Goal: Task Accomplishment & Management: Manage account settings

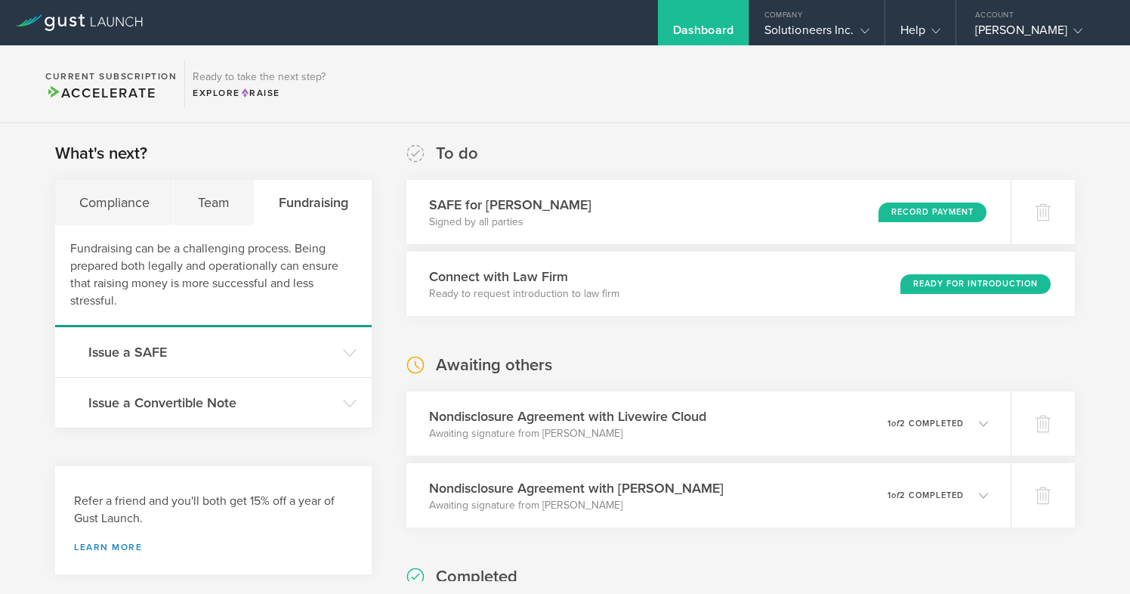
click at [199, 353] on h3 "Issue a SAFE" at bounding box center [211, 352] width 247 height 20
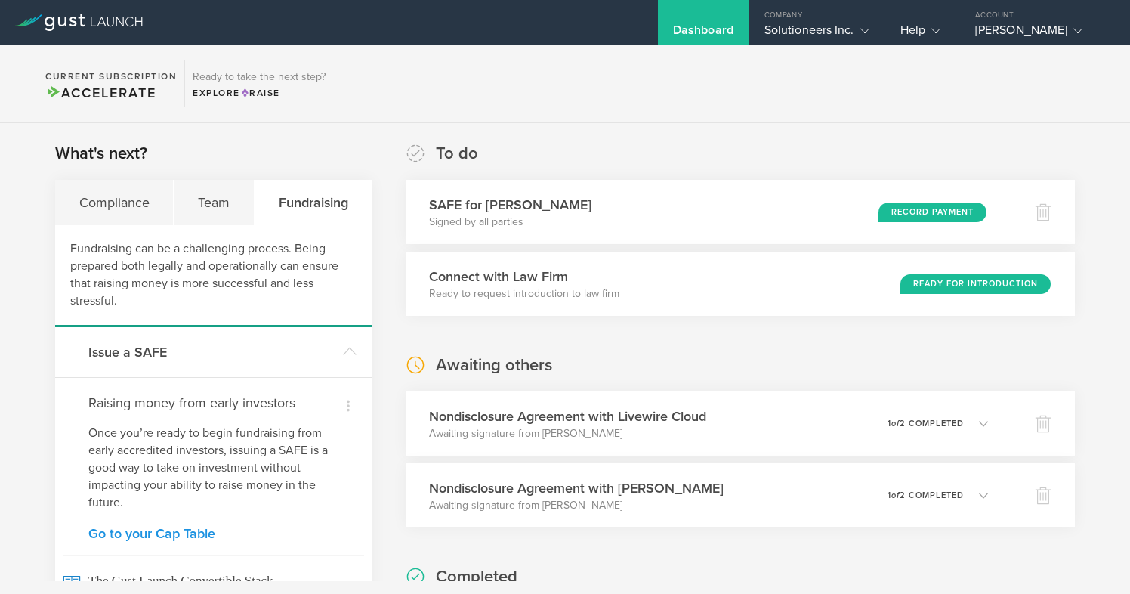
click at [159, 531] on link "Go to your Cap Table" at bounding box center [213, 534] width 250 height 14
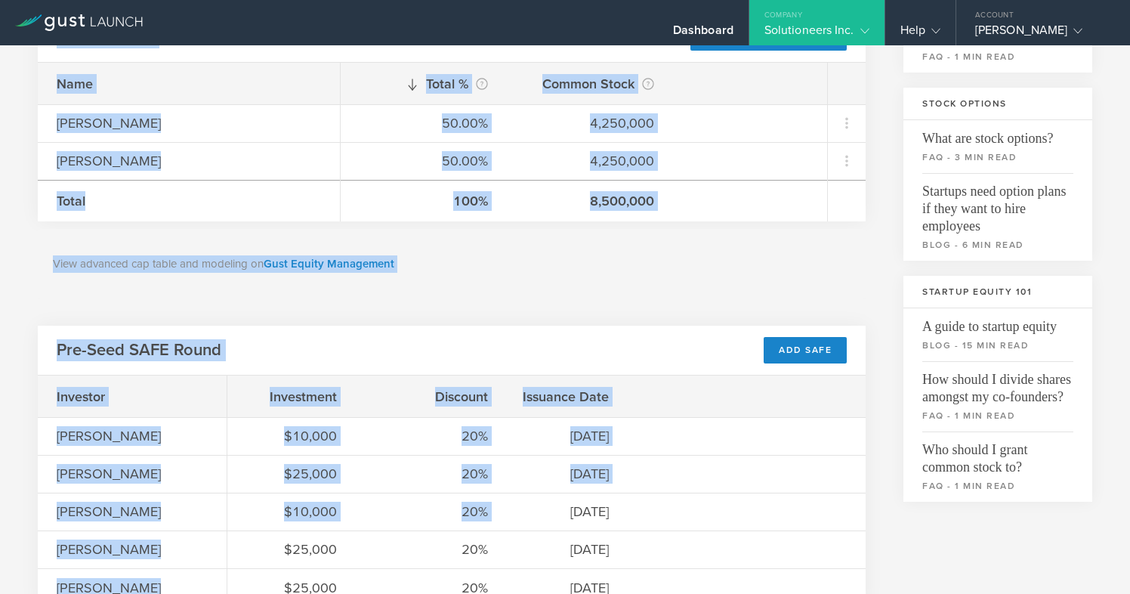
scroll to position [257, 0]
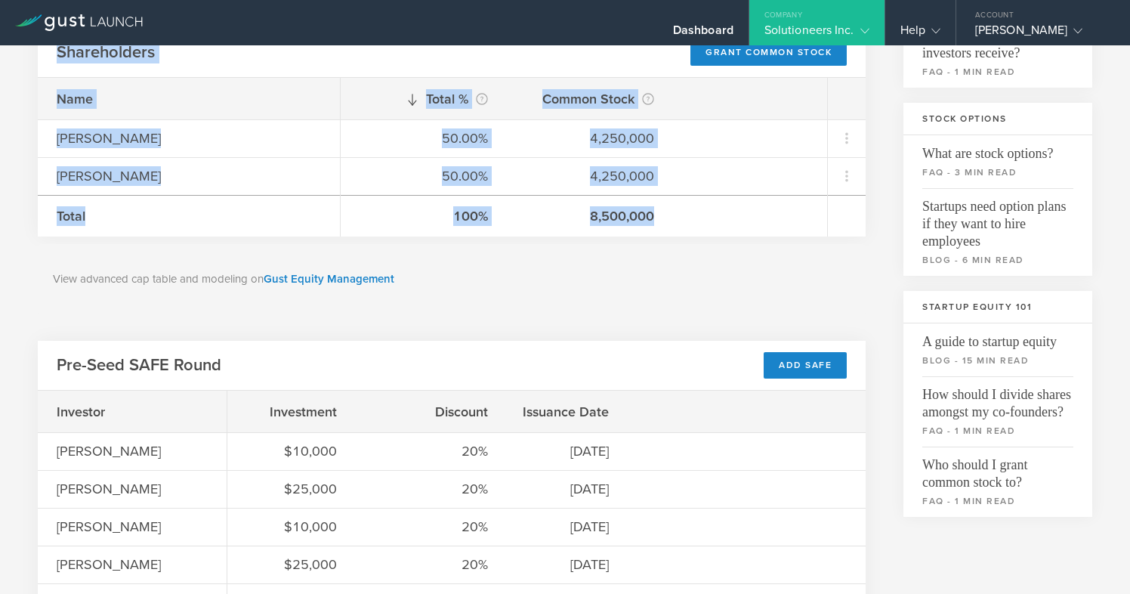
drag, startPoint x: 41, startPoint y: 91, endPoint x: 705, endPoint y: 236, distance: 679.9
click at [705, 236] on div "Cap Table Common Stock 1,500,000 Available Shares This is the number of shares …" at bounding box center [565, 383] width 1130 height 1191
copy div "Lor Ipsum Dolors Ametc 0,238,222 Adipiscin Elitse Doei te inc utlabo et dolore …"
